Goal: Find specific page/section: Find specific page/section

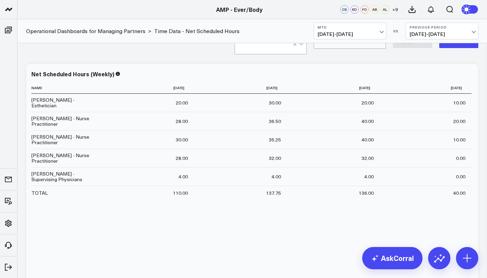
scroll to position [236, 0]
click at [385, 30] on button "MTD 09/01/25 - 09/23/25" at bounding box center [350, 31] width 72 height 17
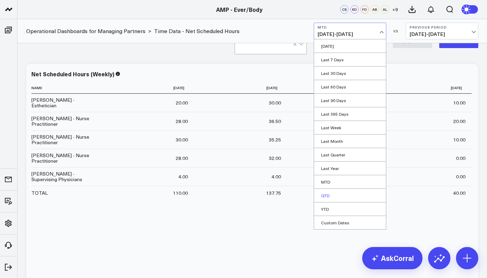
click at [338, 195] on link "QTD" at bounding box center [350, 195] width 72 height 13
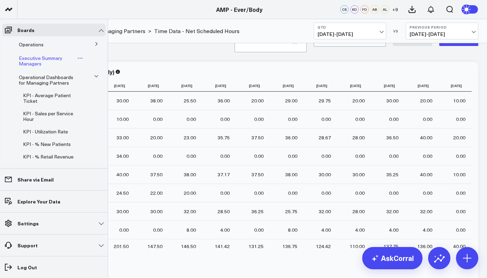
click at [50, 63] on link "Executive Summary Managers" at bounding box center [47, 60] width 57 height 11
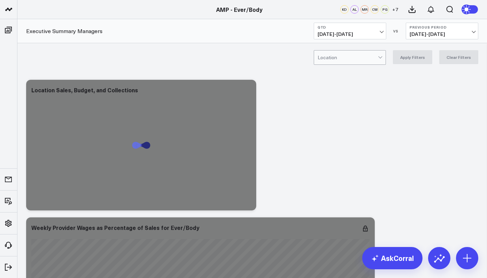
click at [382, 31] on span "07/01/25 - 09/23/25" at bounding box center [349, 34] width 65 height 6
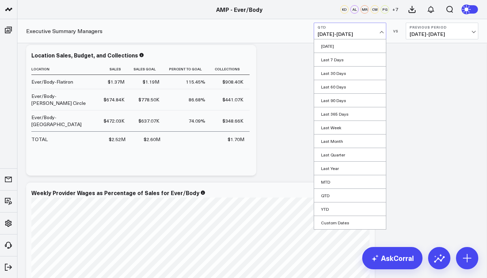
scroll to position [35, 0]
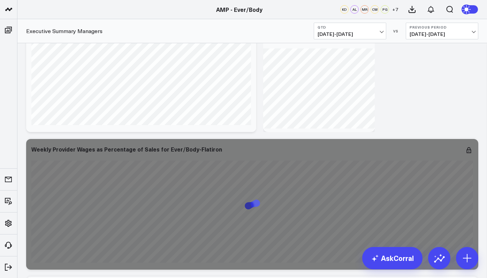
scroll to position [1671, 0]
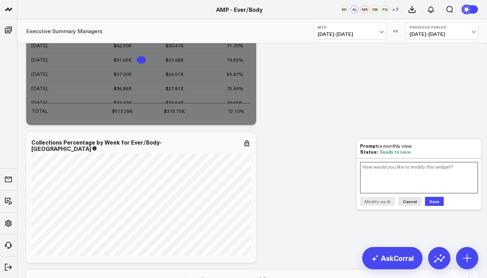
scroll to position [2247, 0]
